Goal: Complete application form: Complete application form

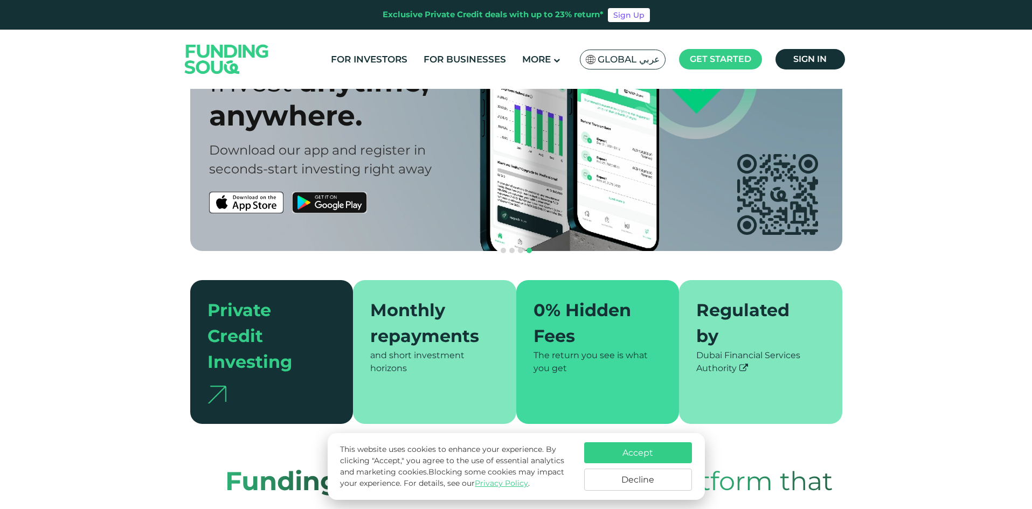
scroll to position [108, 0]
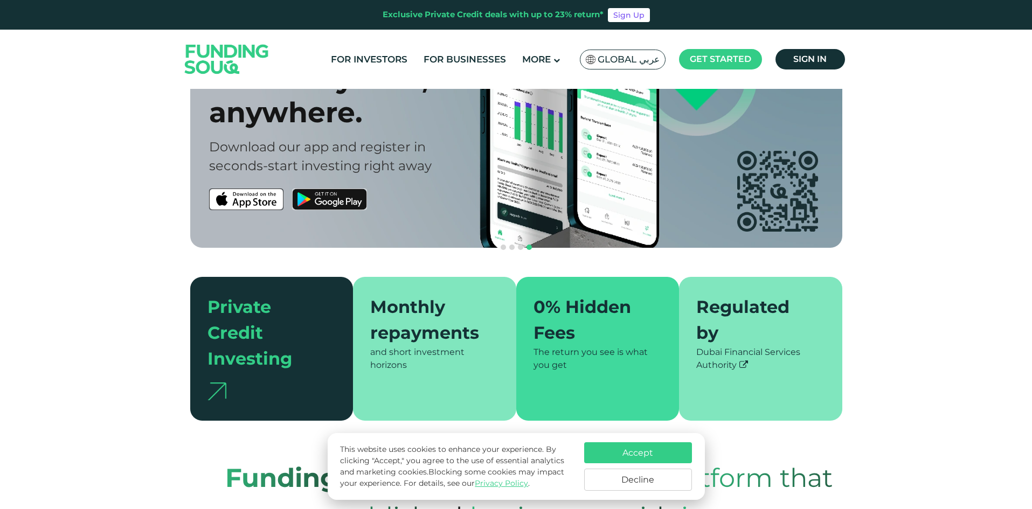
click at [655, 455] on button "Accept" at bounding box center [638, 452] width 108 height 21
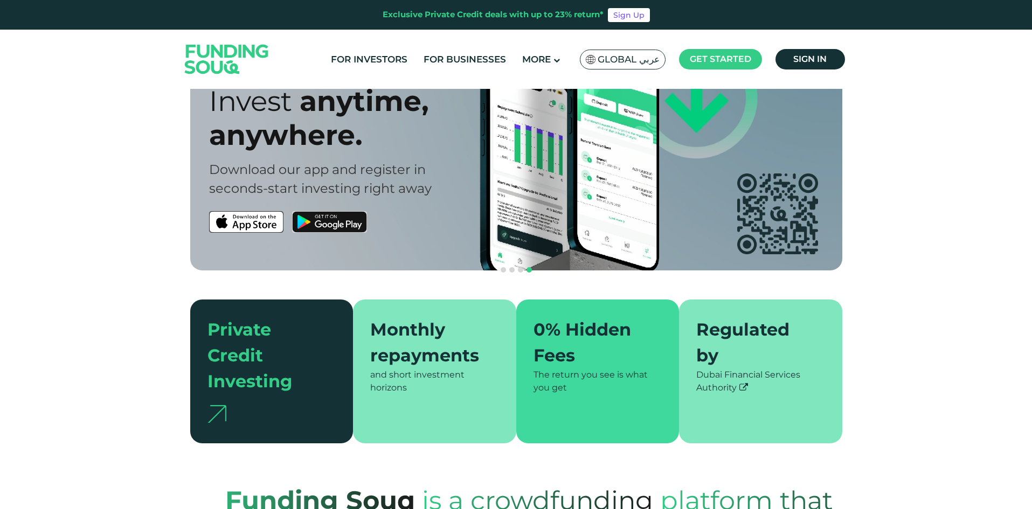
scroll to position [0, 0]
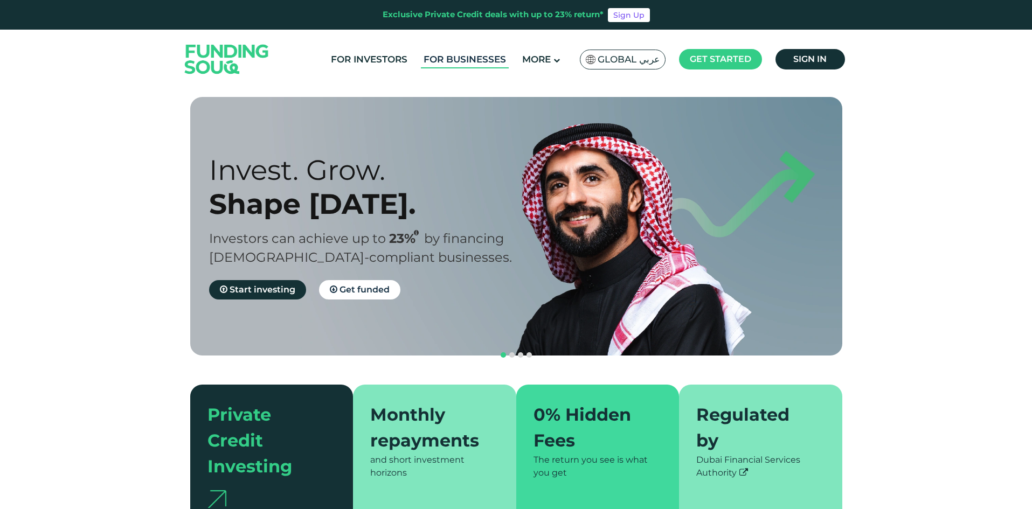
click at [476, 64] on link "For Businesses" at bounding box center [465, 60] width 88 height 18
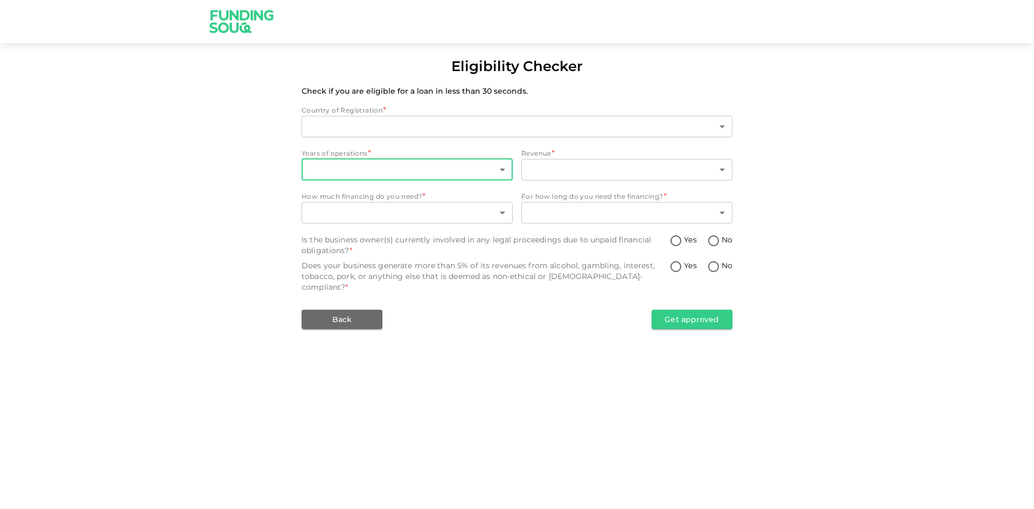
type input "1"
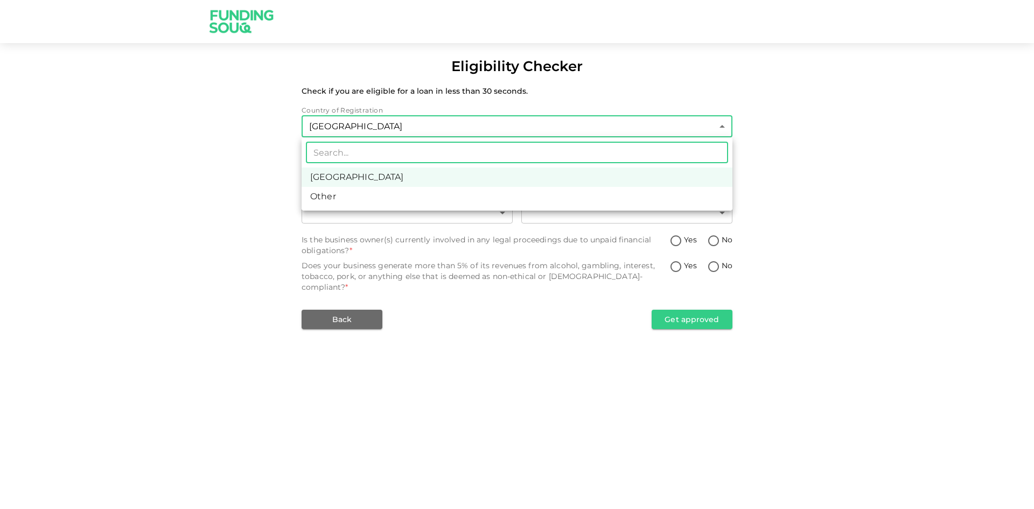
click at [401, 130] on body "Eligibility Checker Check if you are eligible for a loan in less than 30 second…" at bounding box center [517, 254] width 1034 height 509
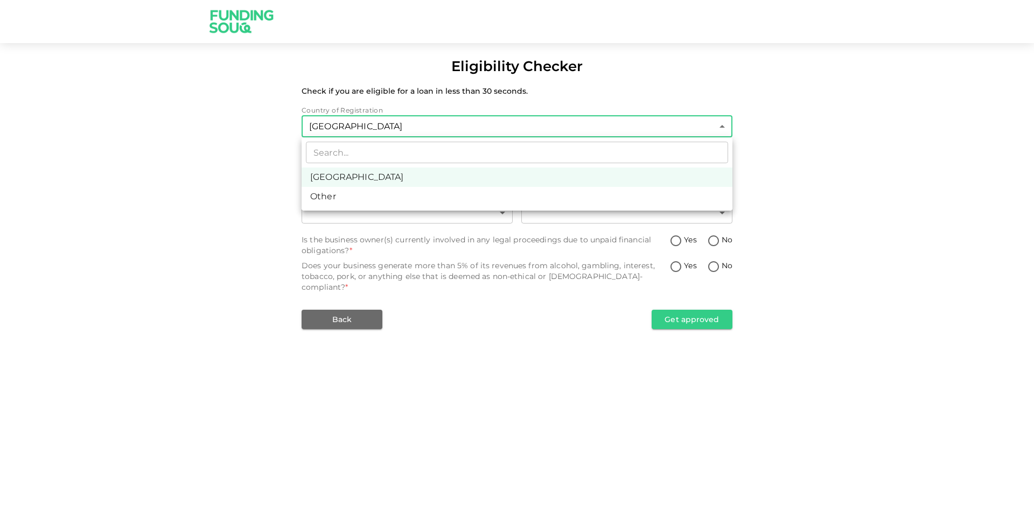
click at [227, 163] on div at bounding box center [517, 254] width 1034 height 509
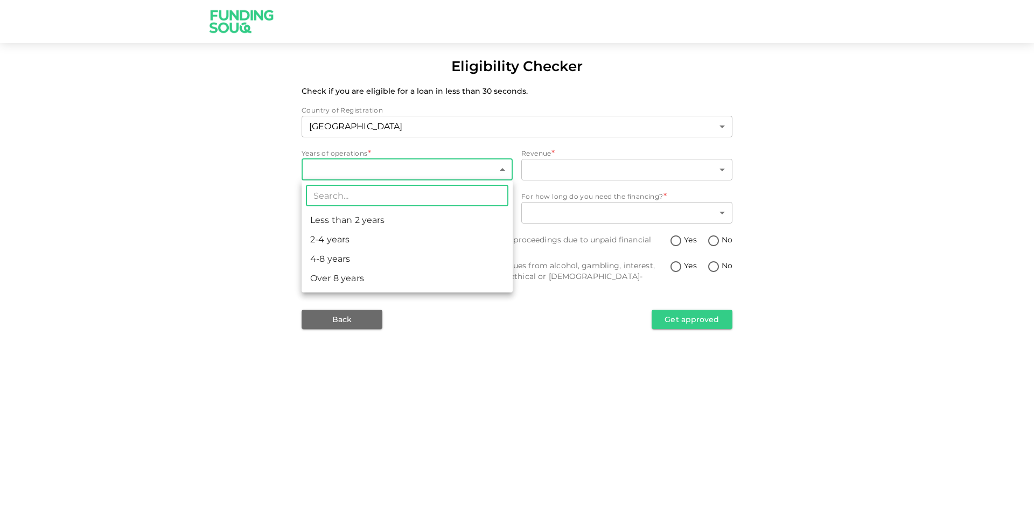
click at [339, 169] on body "Eligibility Checker Check if you are eligible for a loan in less than 30 second…" at bounding box center [517, 254] width 1034 height 509
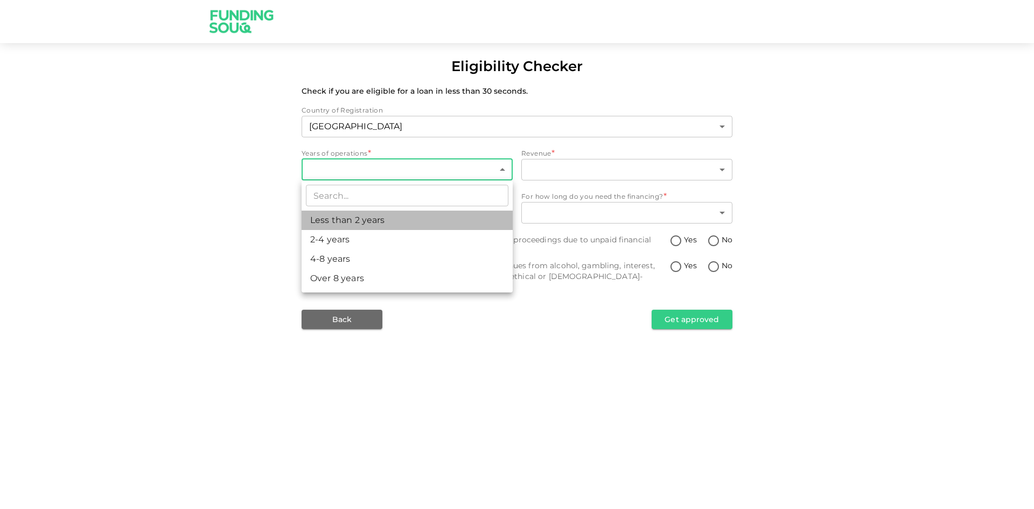
click at [343, 223] on li "Less than 2 years" at bounding box center [407, 220] width 211 height 19
type input "1"
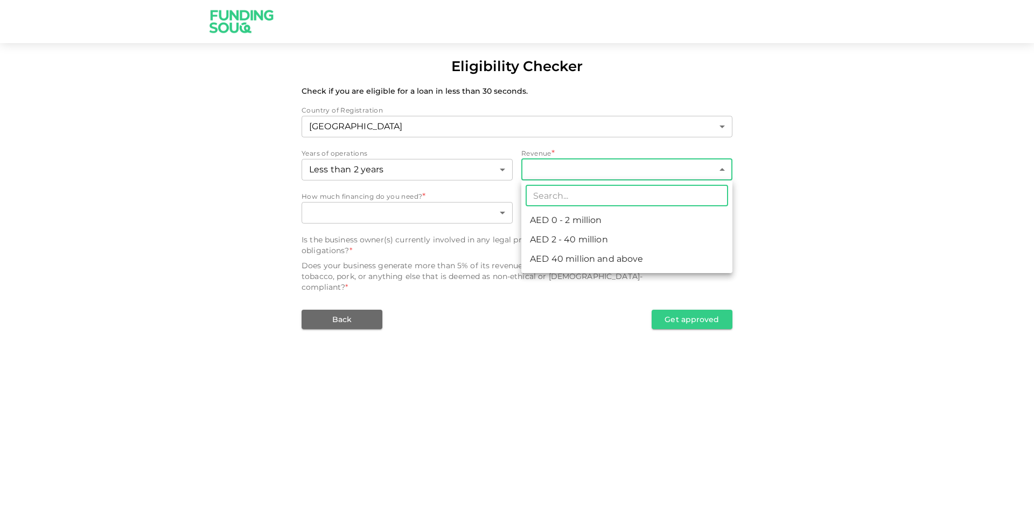
click at [596, 176] on body "Eligibility Checker Check if you are eligible for a loan in less than 30 second…" at bounding box center [517, 254] width 1034 height 509
click at [607, 221] on li "AED 0 - 2 million" at bounding box center [627, 220] width 211 height 19
type input "1"
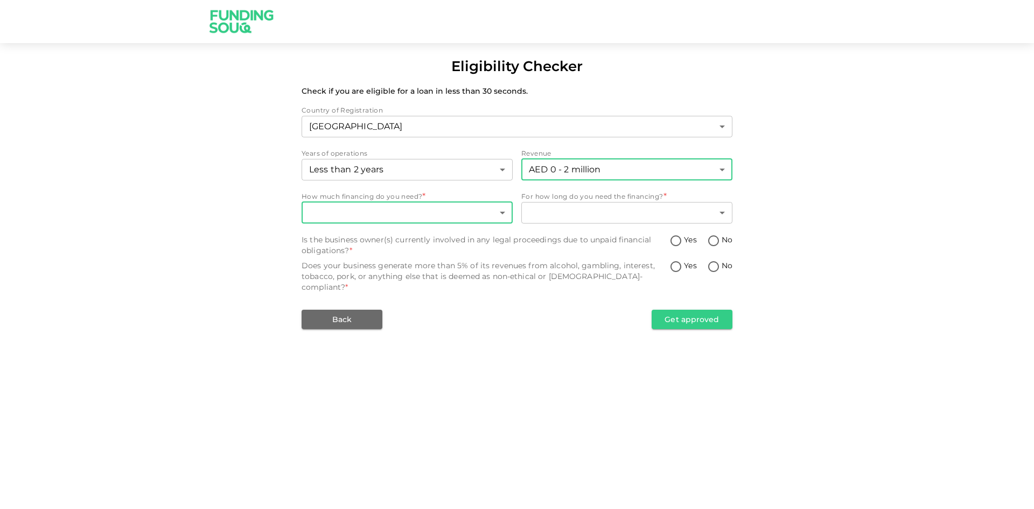
click at [459, 217] on body "Eligibility Checker Check if you are eligible for a loan in less than 30 second…" at bounding box center [517, 254] width 1034 height 509
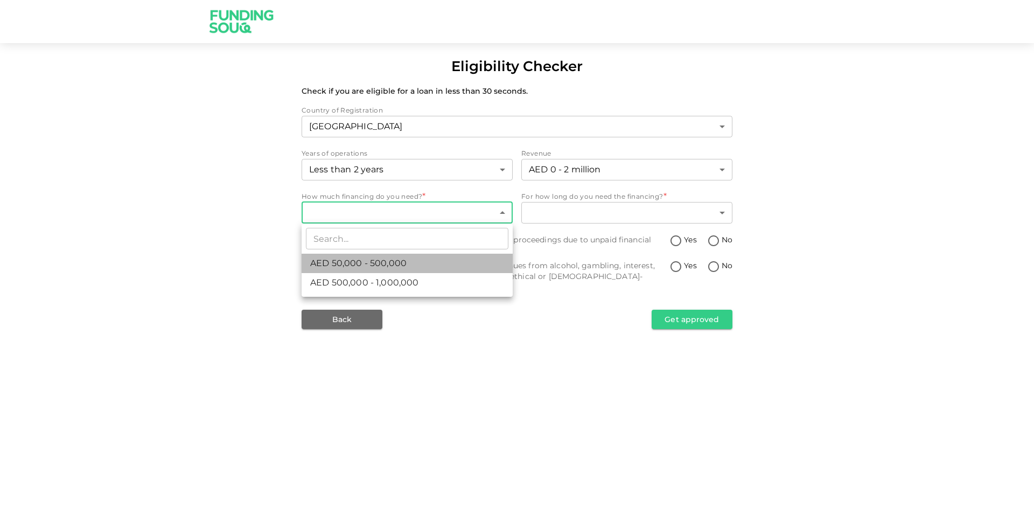
click at [401, 266] on span "AED 50,000 - 500,000" at bounding box center [358, 263] width 96 height 13
type input "1"
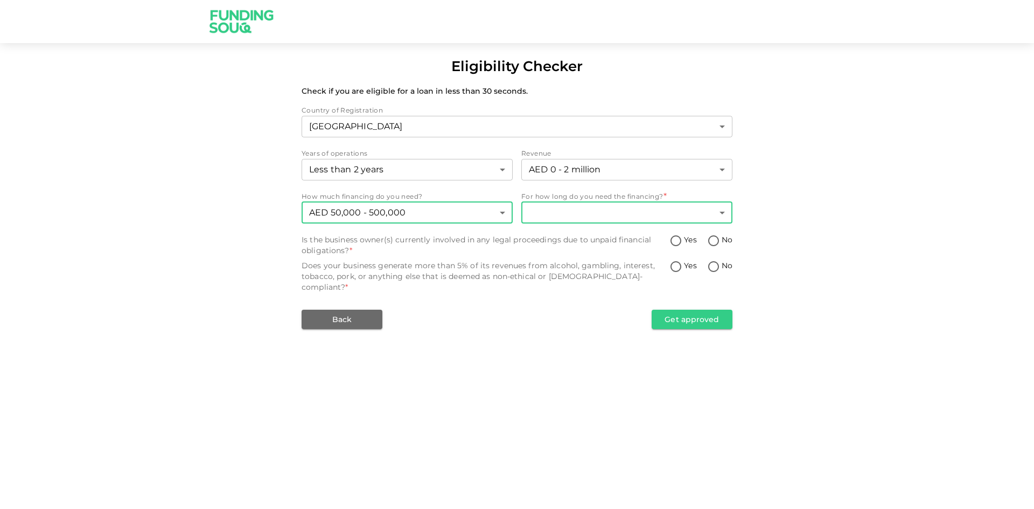
click at [595, 216] on body "Eligibility Checker Check if you are eligible for a loan in less than 30 second…" at bounding box center [517, 254] width 1034 height 509
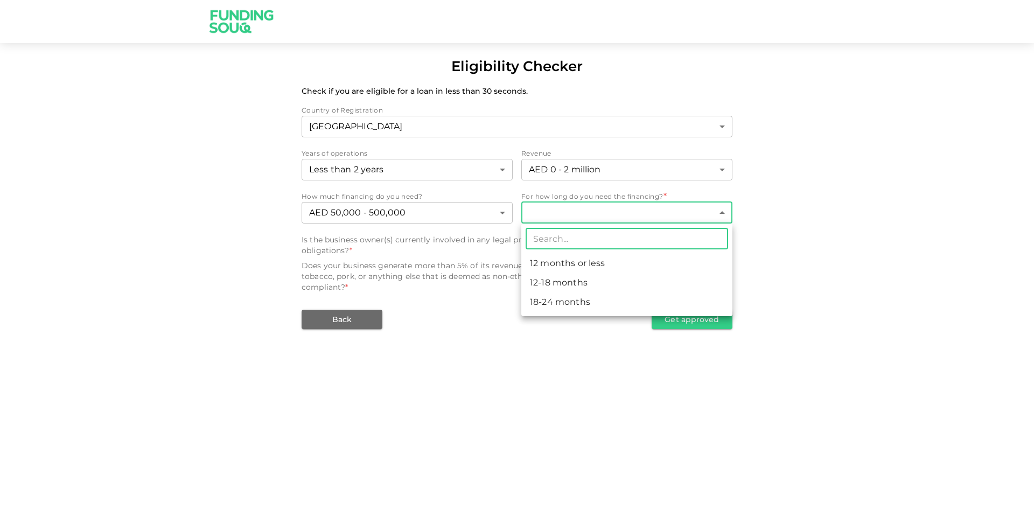
click at [584, 304] on li "18-24 months" at bounding box center [627, 302] width 211 height 19
type input "3"
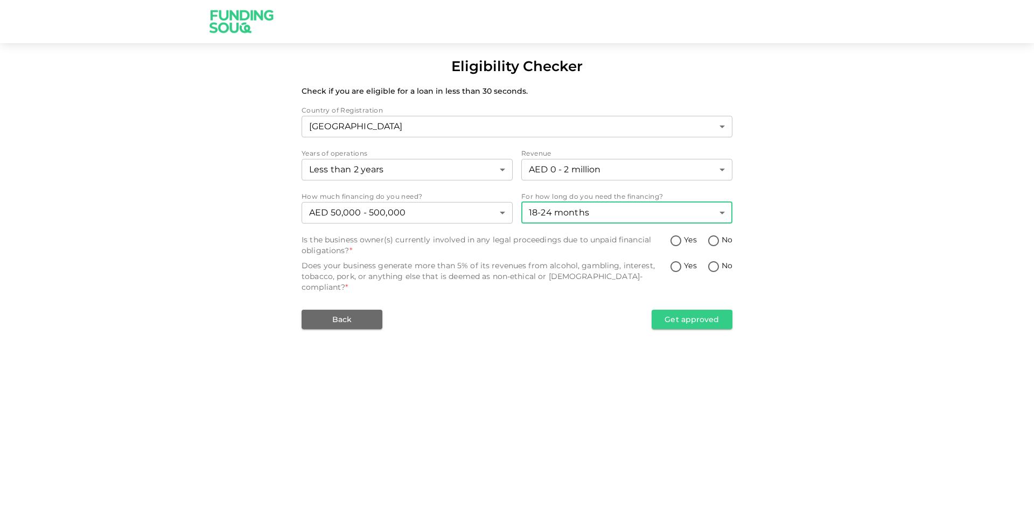
click at [676, 242] on input "Yes" at bounding box center [676, 241] width 16 height 15
radio input "true"
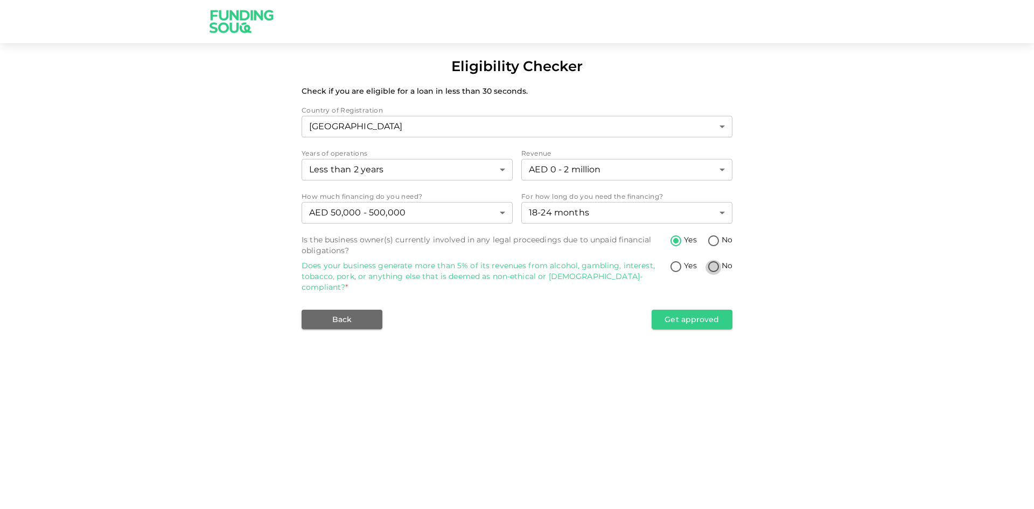
click at [718, 268] on input "No" at bounding box center [714, 267] width 16 height 15
radio input "true"
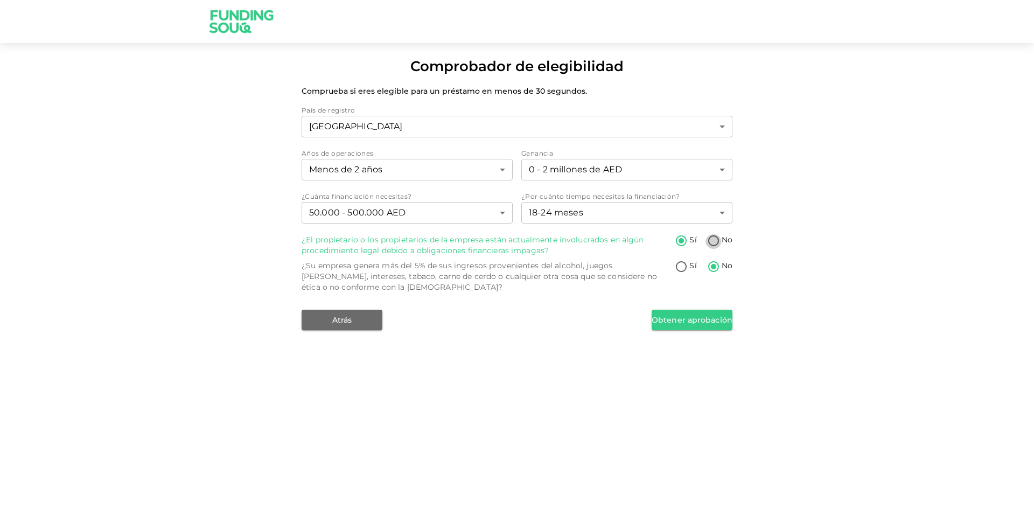
click at [717, 241] on input "No" at bounding box center [714, 241] width 16 height 15
radio input "true"
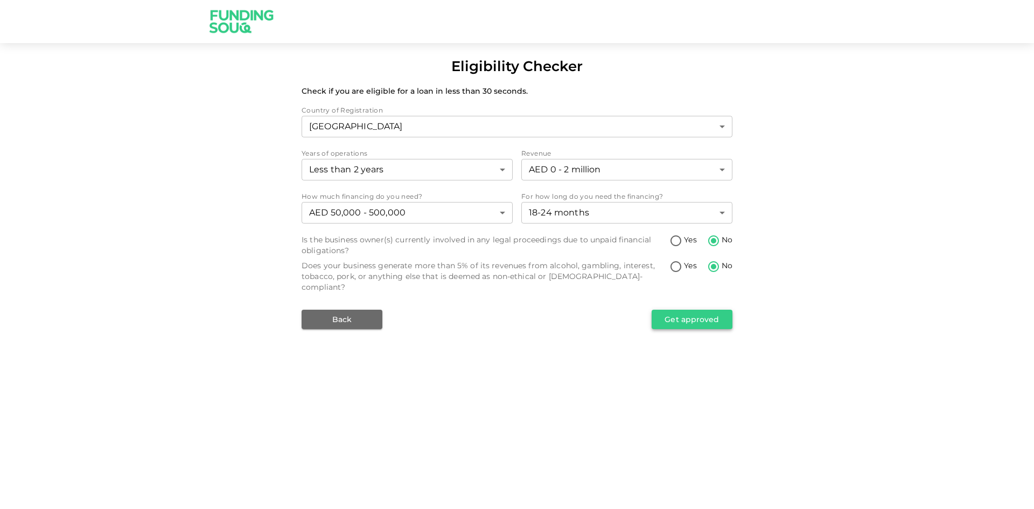
click at [709, 310] on button "Get approved" at bounding box center [692, 319] width 81 height 19
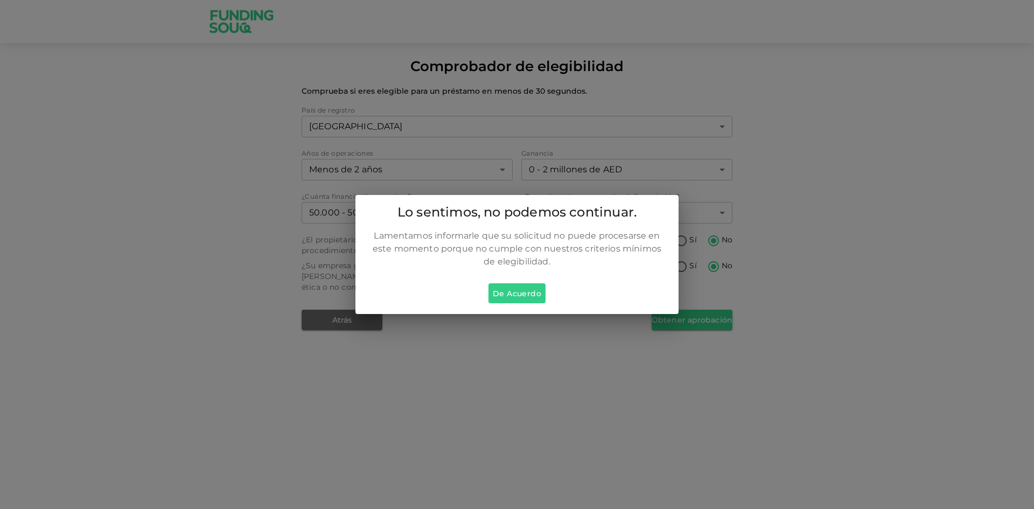
click at [530, 295] on font "De acuerdo" at bounding box center [517, 294] width 48 height 10
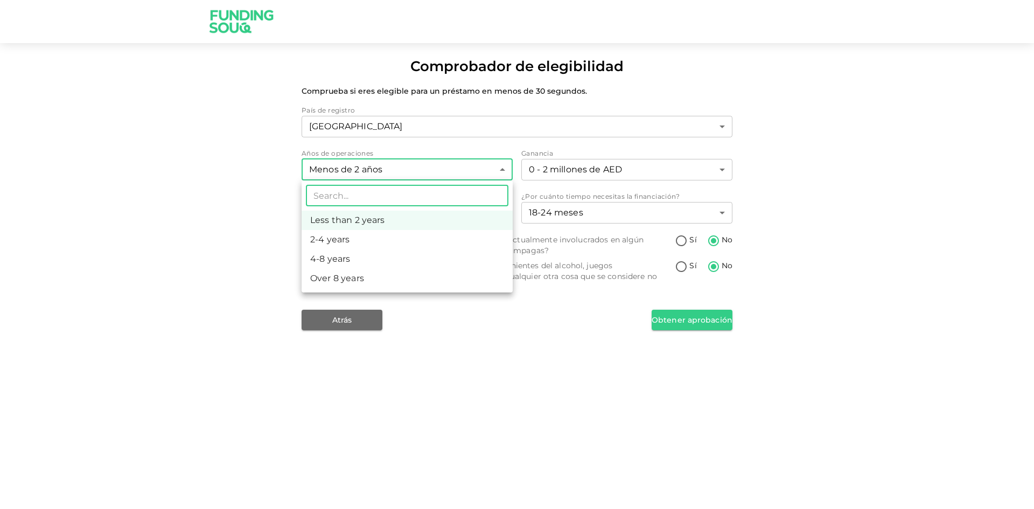
click at [492, 172] on body "Comprobador de elegibilidad Comprueba si eres elegible para un préstamo en meno…" at bounding box center [517, 254] width 1034 height 509
click at [423, 241] on li "2-4 años" at bounding box center [407, 241] width 211 height 20
type input "2"
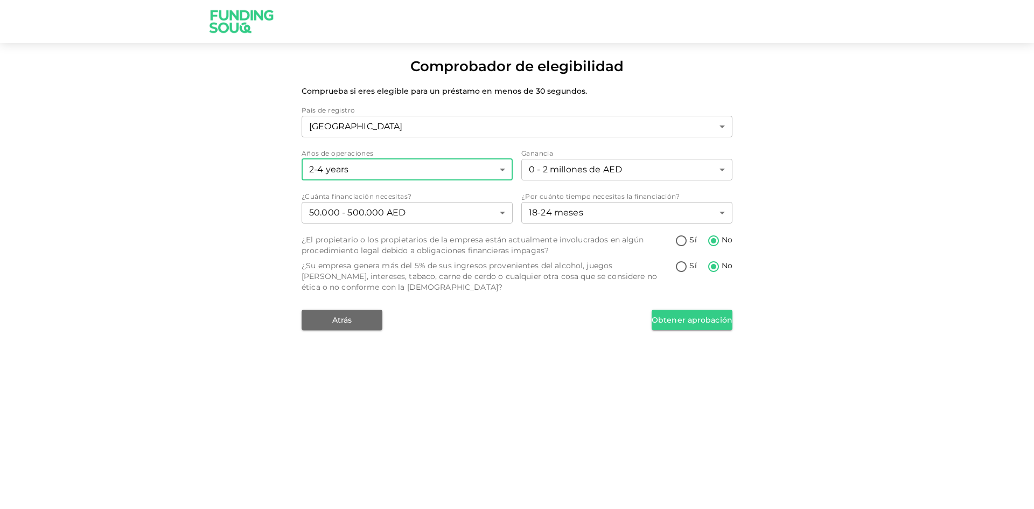
click at [695, 319] on font "Obtener aprobación" at bounding box center [692, 321] width 81 height 10
